Goal: Transaction & Acquisition: Purchase product/service

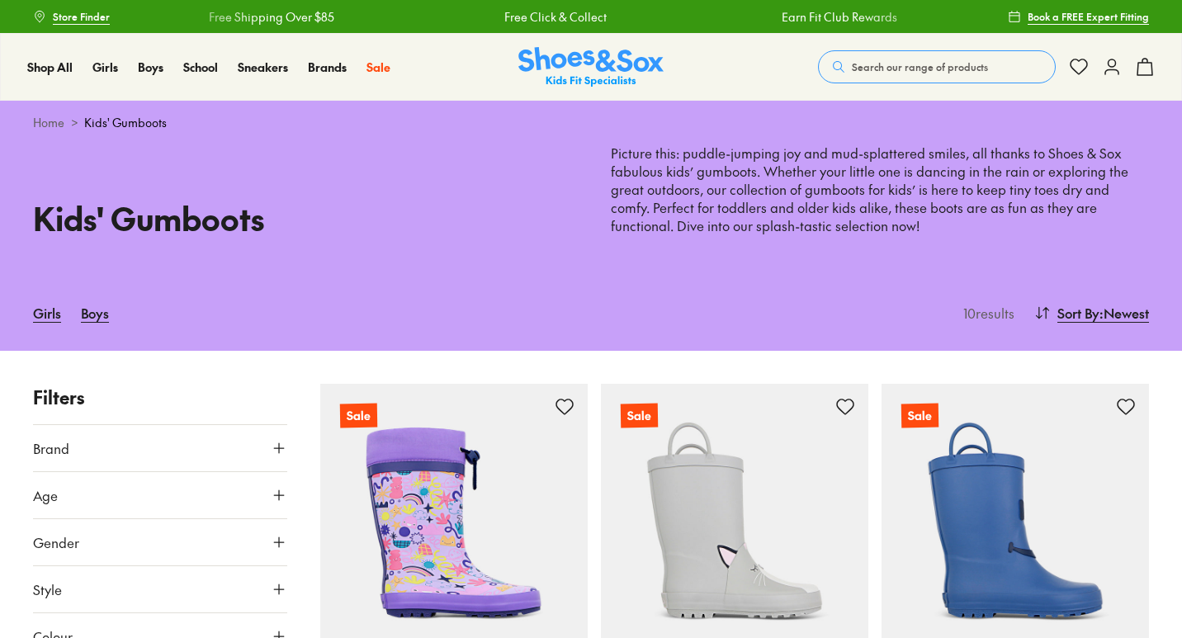
scroll to position [201, 0]
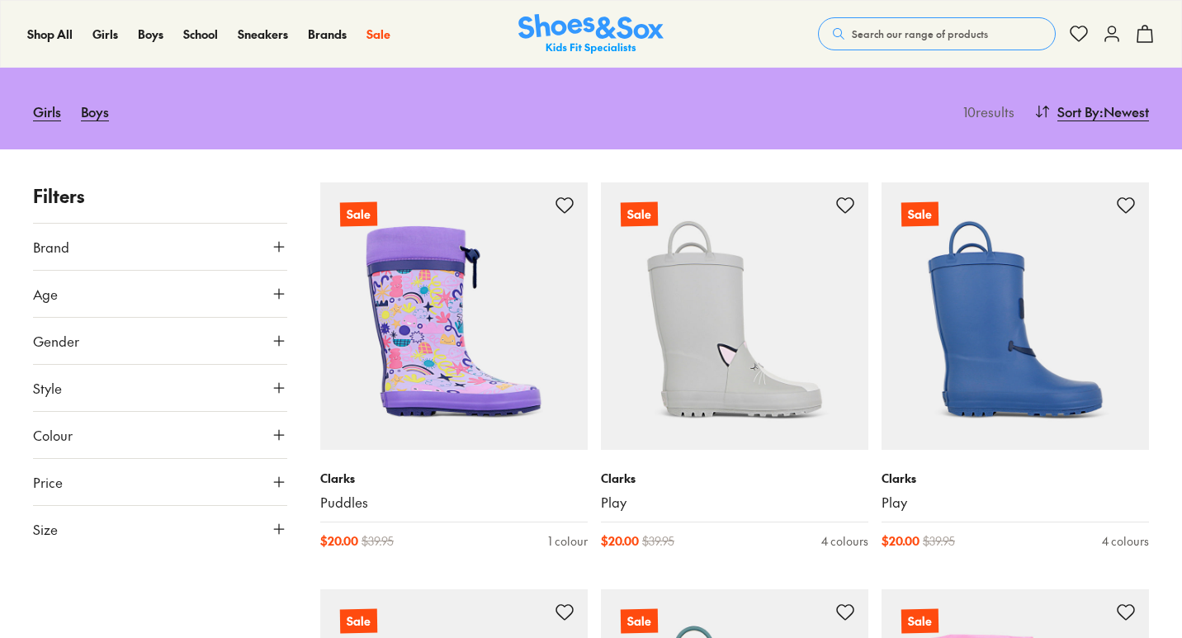
click at [250, 296] on button "Age" at bounding box center [160, 294] width 254 height 46
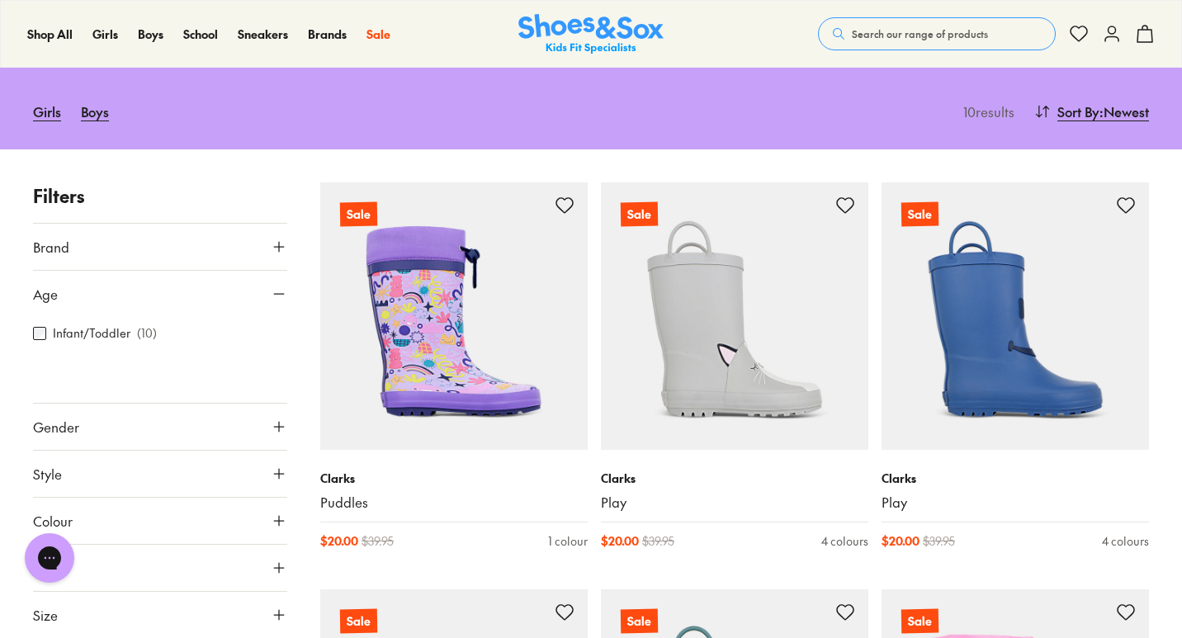
click at [250, 296] on button "Age" at bounding box center [160, 294] width 254 height 46
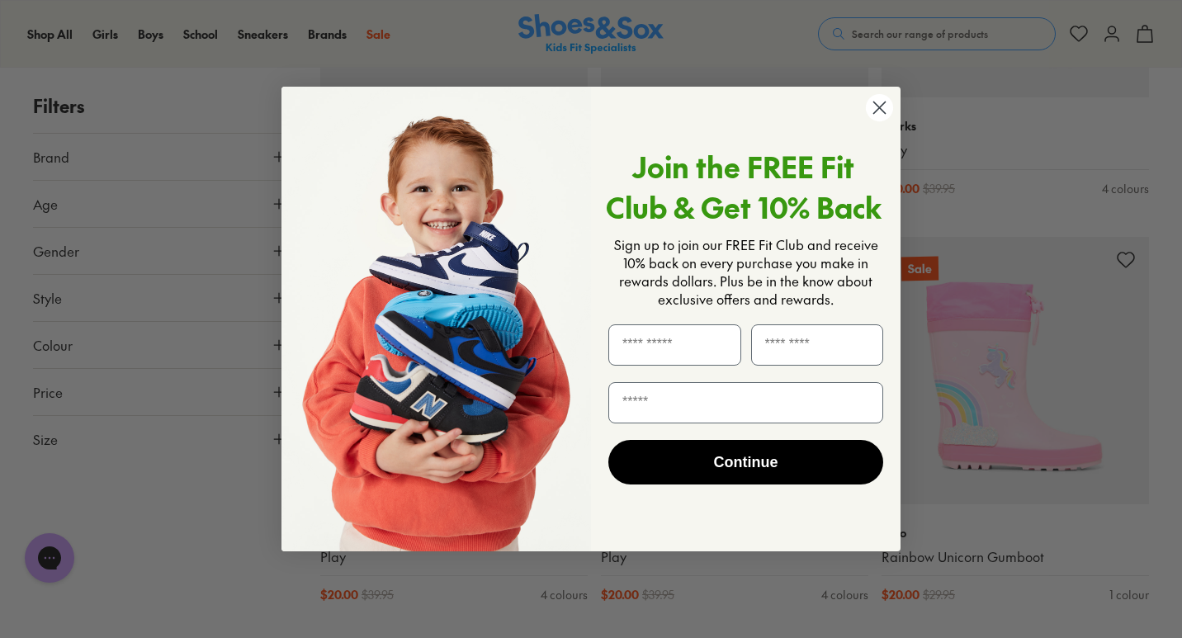
scroll to position [557, 0]
click at [881, 109] on icon "Close dialog" at bounding box center [880, 108] width 12 height 12
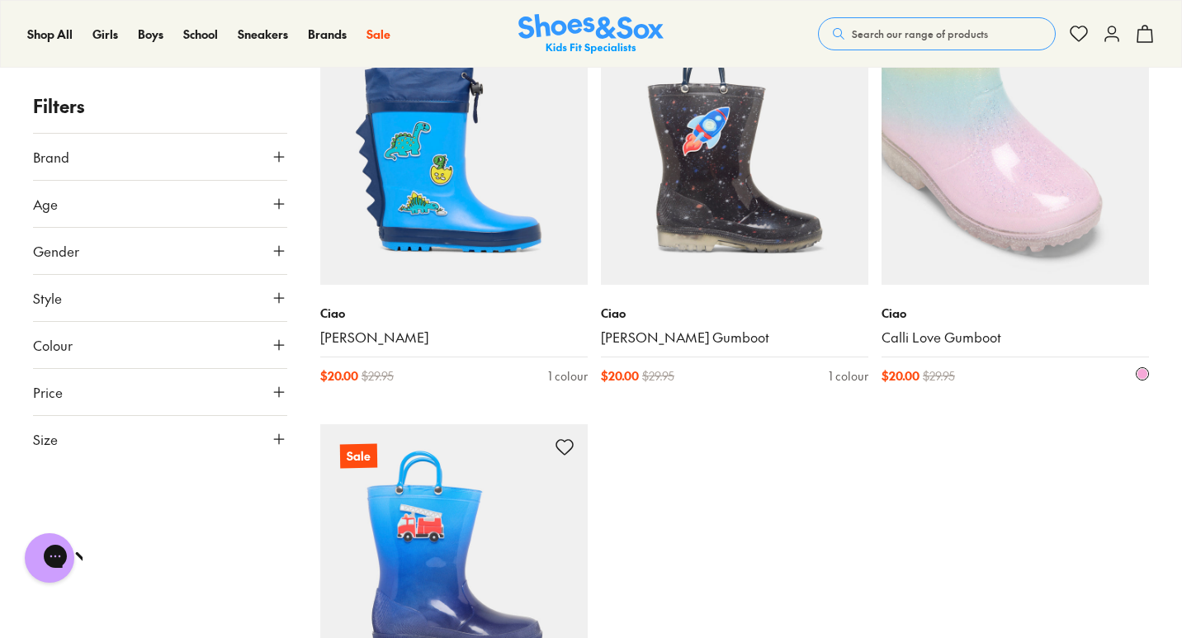
scroll to position [1175, 0]
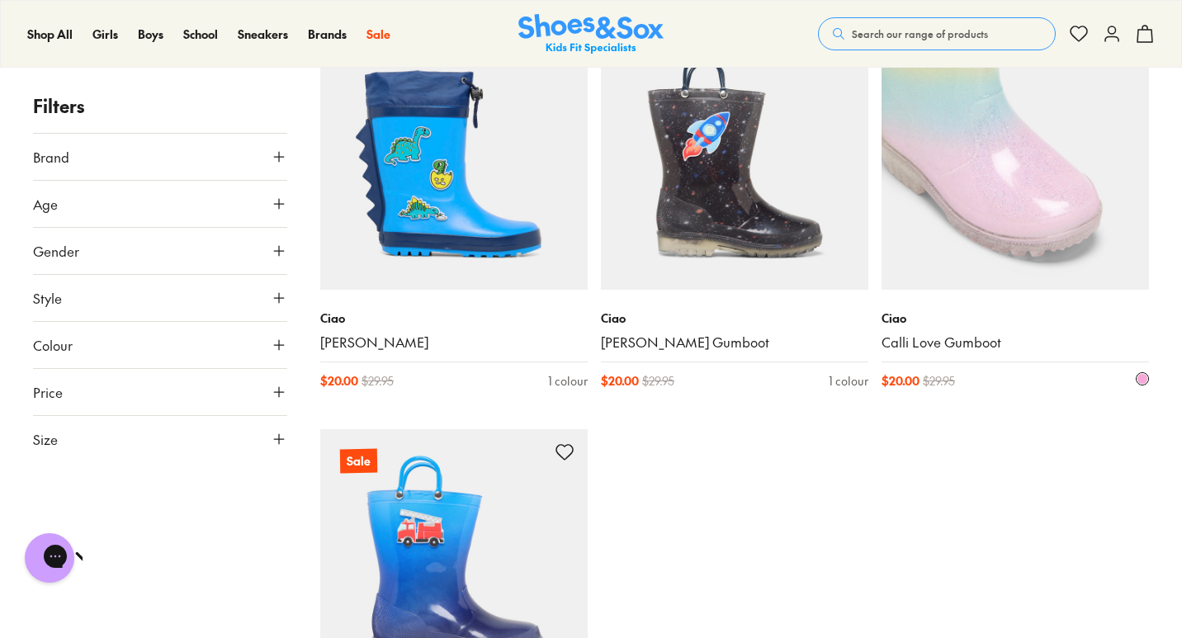
click at [1061, 171] on img at bounding box center [1016, 156] width 268 height 268
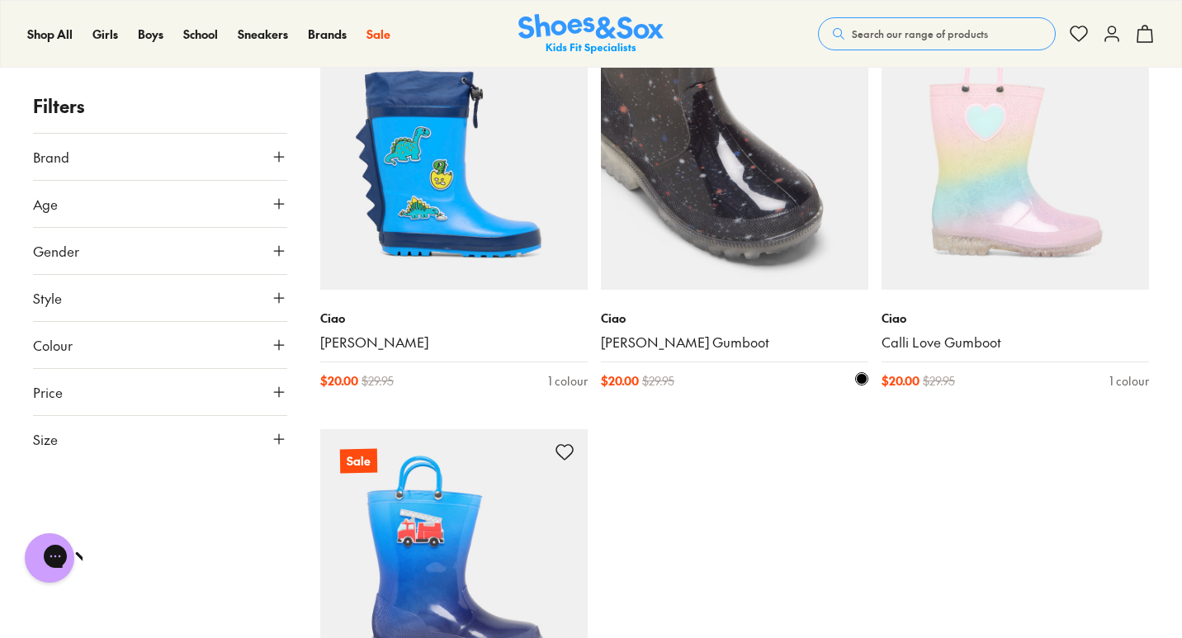
scroll to position [713, 0]
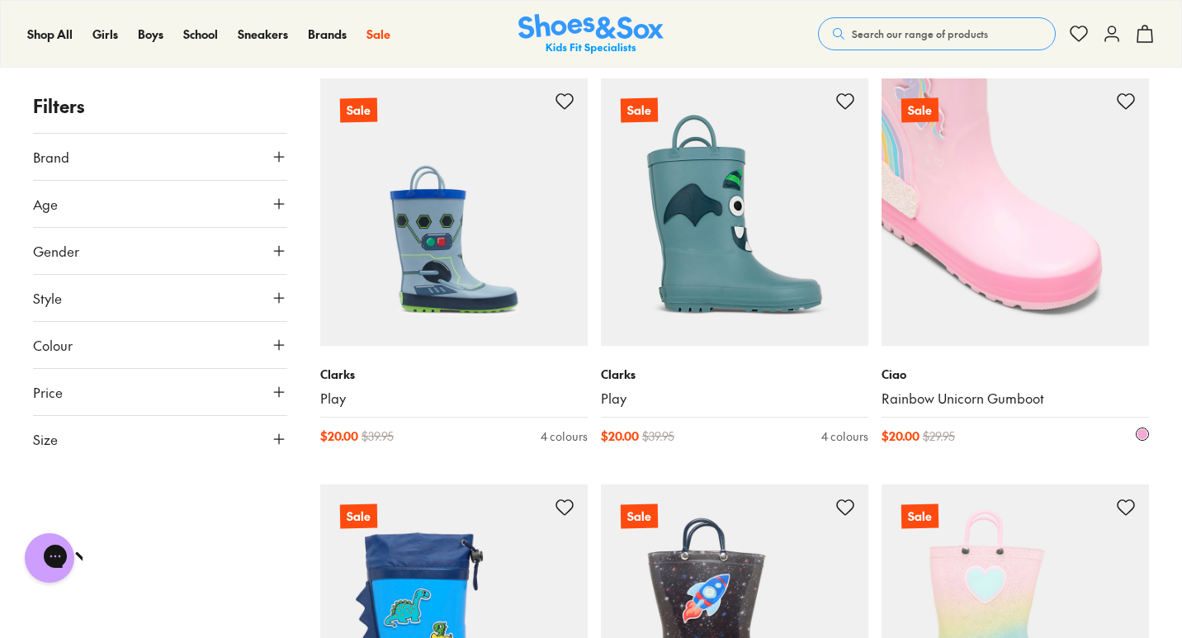
click at [963, 177] on img at bounding box center [1016, 212] width 268 height 268
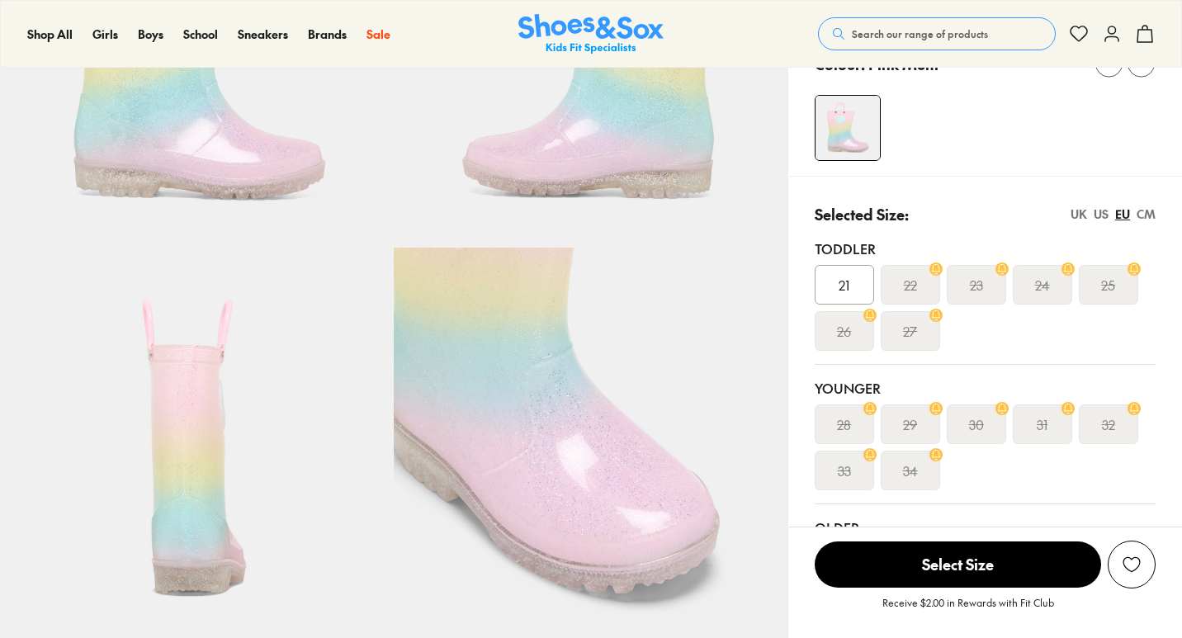
select select "*"
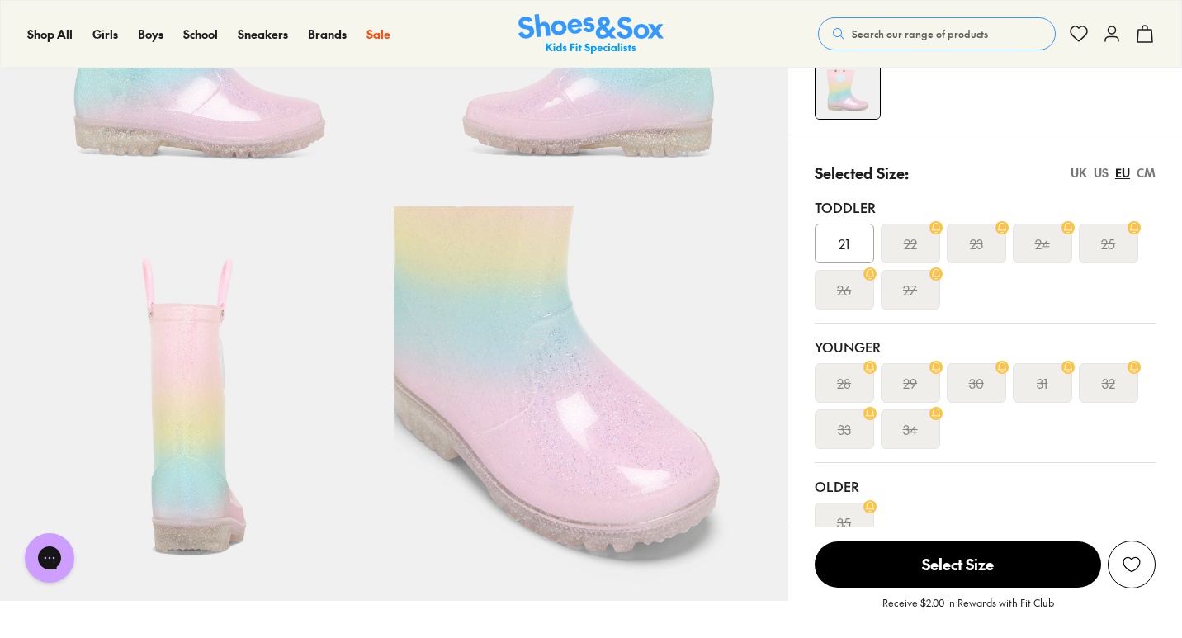
scroll to position [264, 0]
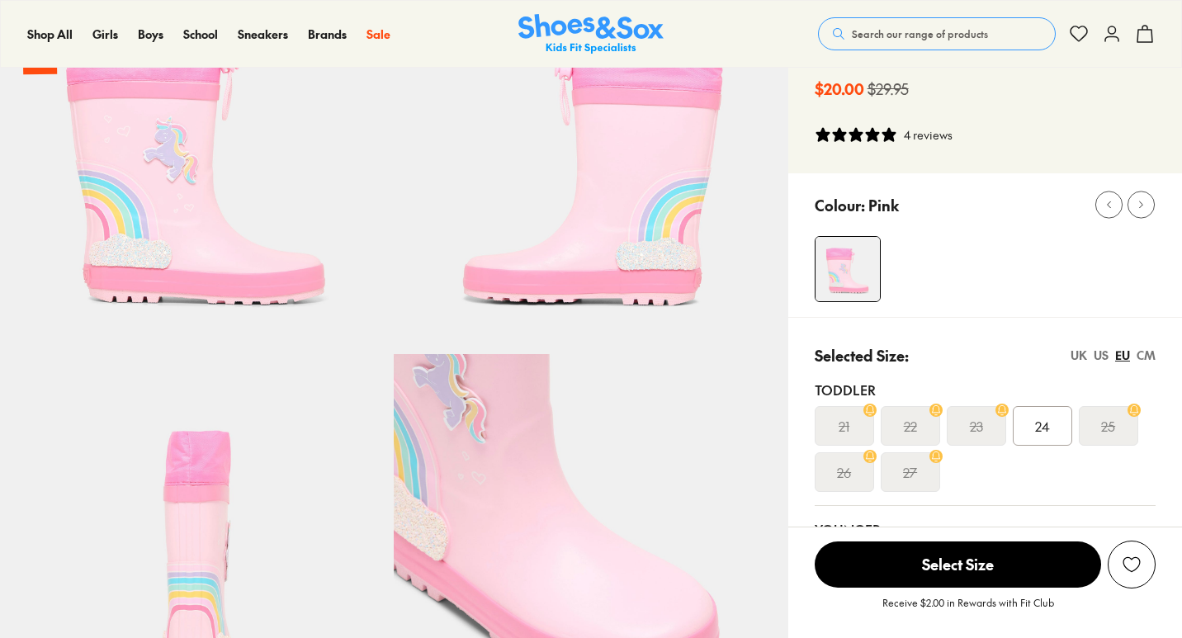
select select "*"
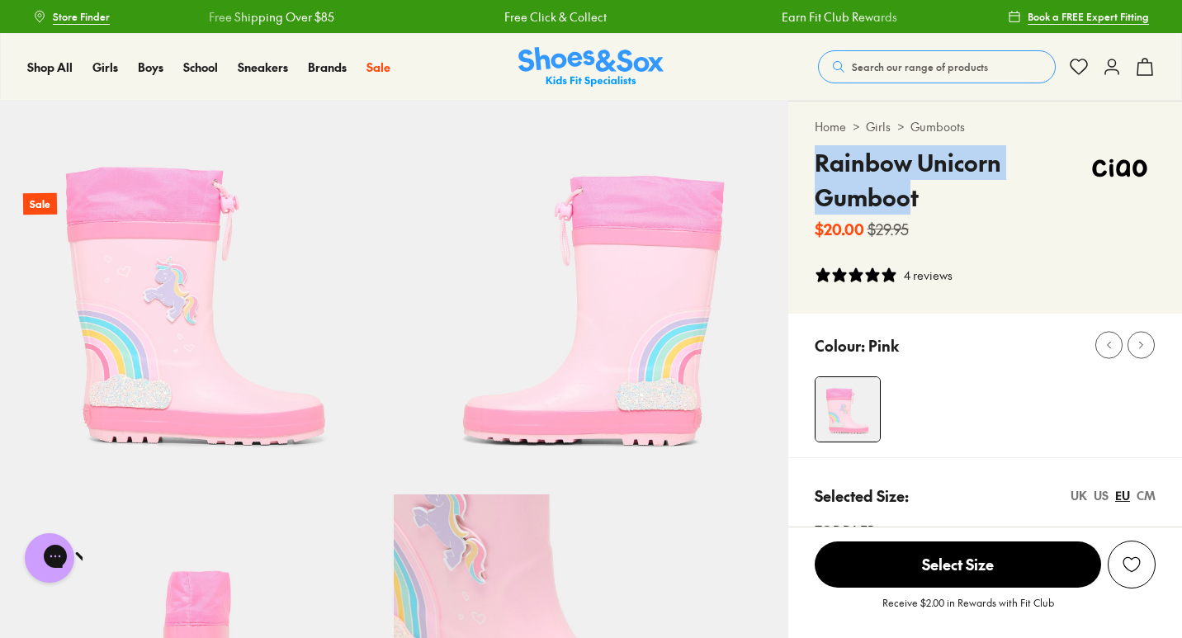
drag, startPoint x: 819, startPoint y: 157, endPoint x: 913, endPoint y: 200, distance: 103.5
click at [913, 200] on h4 "Rainbow Unicorn Gumboot" at bounding box center [949, 179] width 269 height 69
drag, startPoint x: 921, startPoint y: 200, endPoint x: 818, endPoint y: 163, distance: 108.9
click at [818, 163] on h4 "Rainbow Unicorn Gumboot" at bounding box center [949, 179] width 269 height 69
copy h4 "Rainbow Unicorn Gumboot"
